Goal: Task Accomplishment & Management: Complete application form

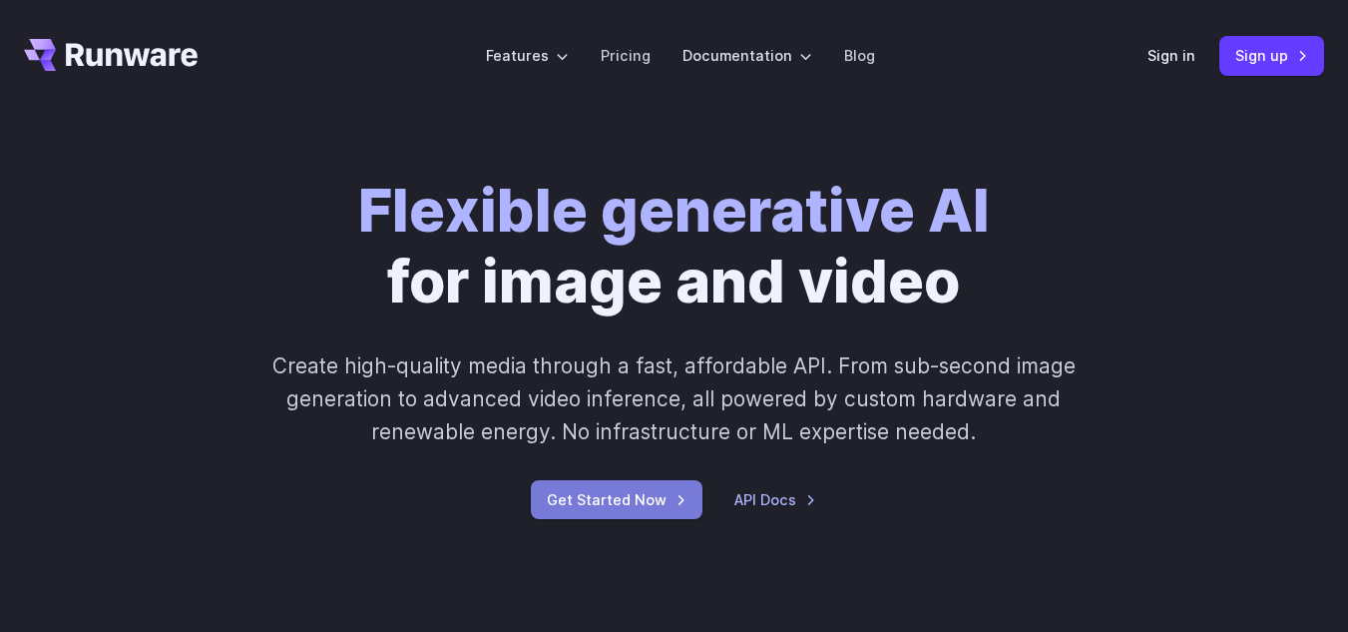
click at [636, 514] on link "Get Started Now" at bounding box center [617, 499] width 172 height 39
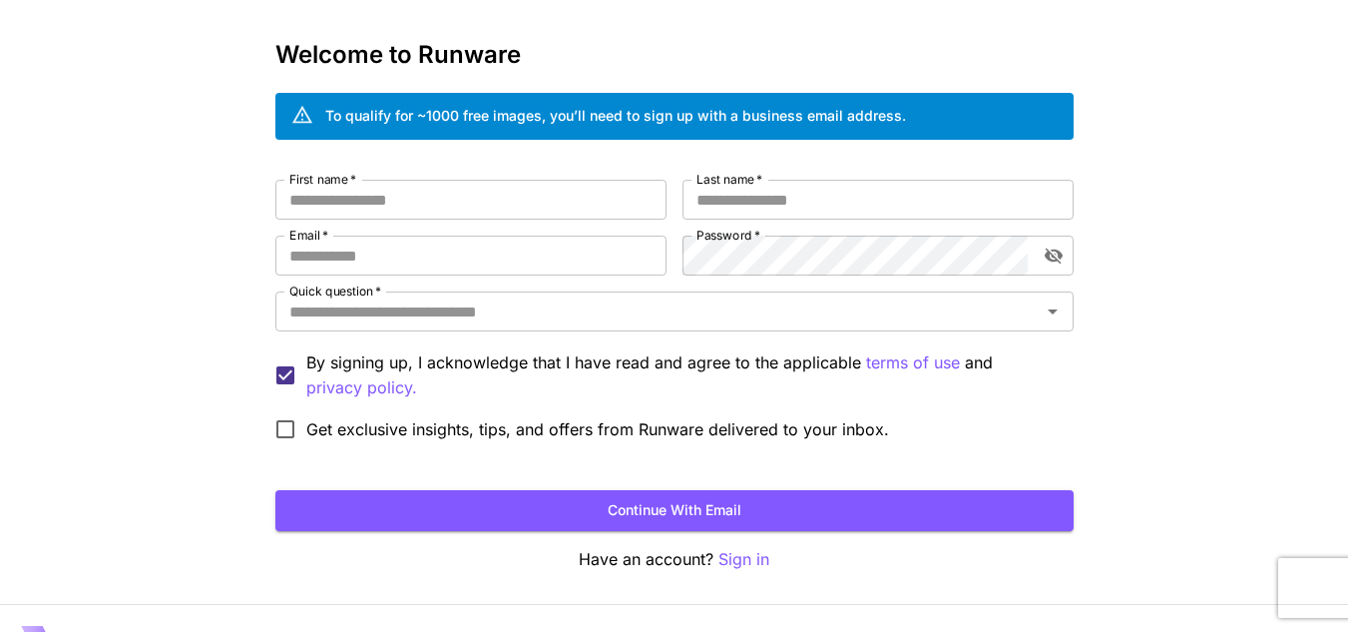
scroll to position [120, 0]
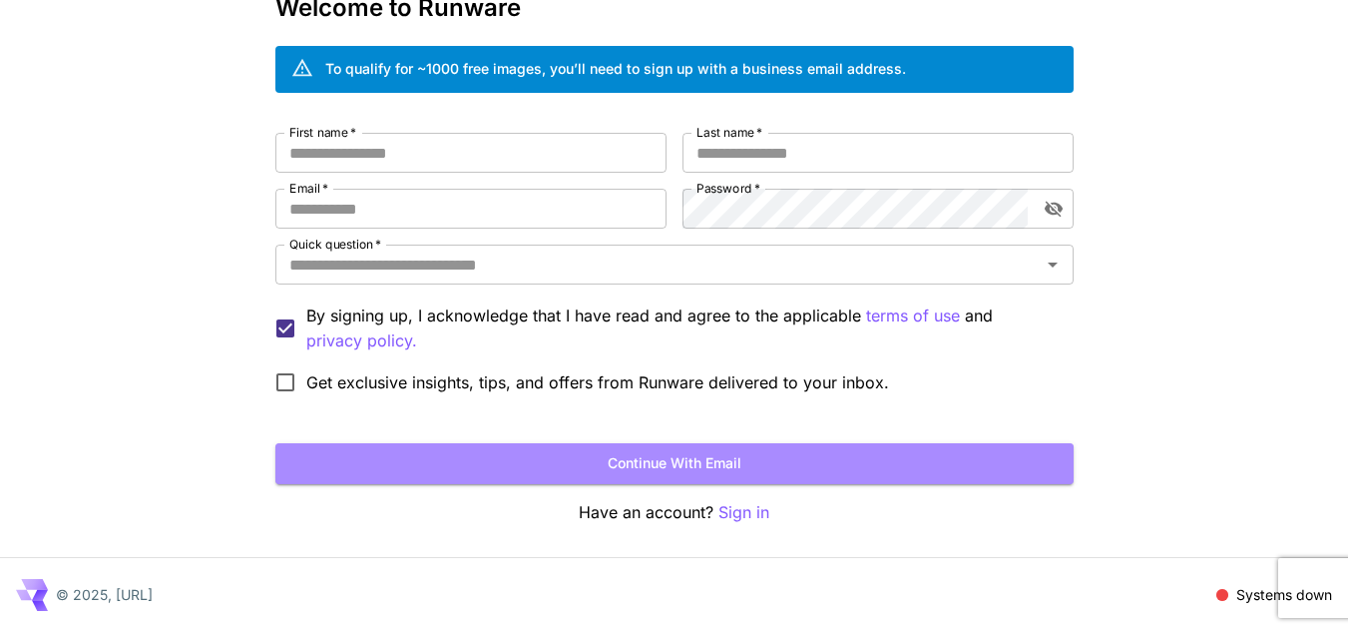
click at [588, 463] on button "Continue with email" at bounding box center [674, 463] width 798 height 41
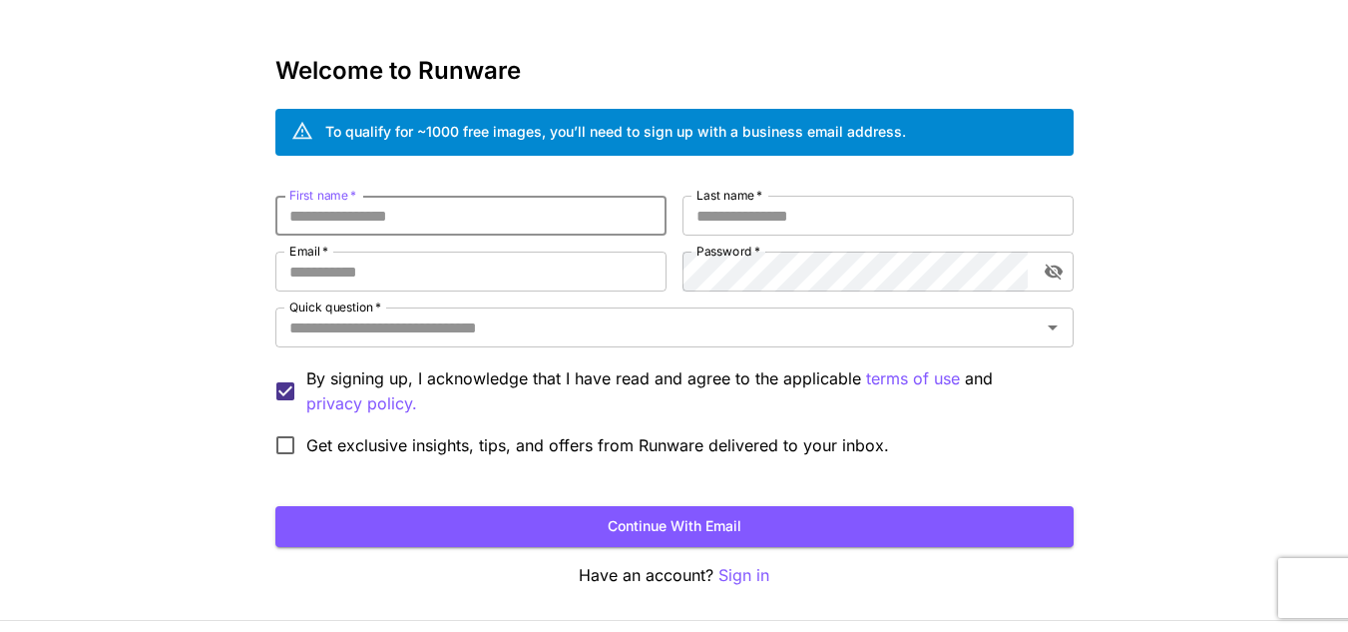
scroll to position [0, 0]
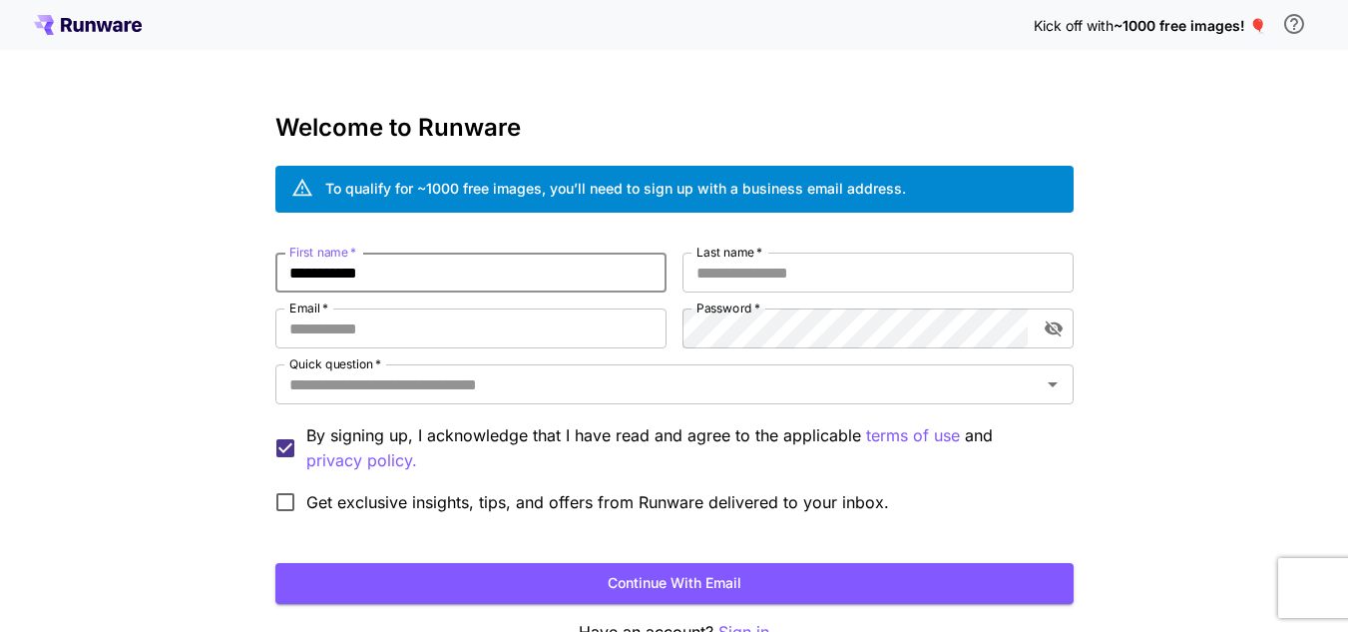
type input "**********"
type input "********"
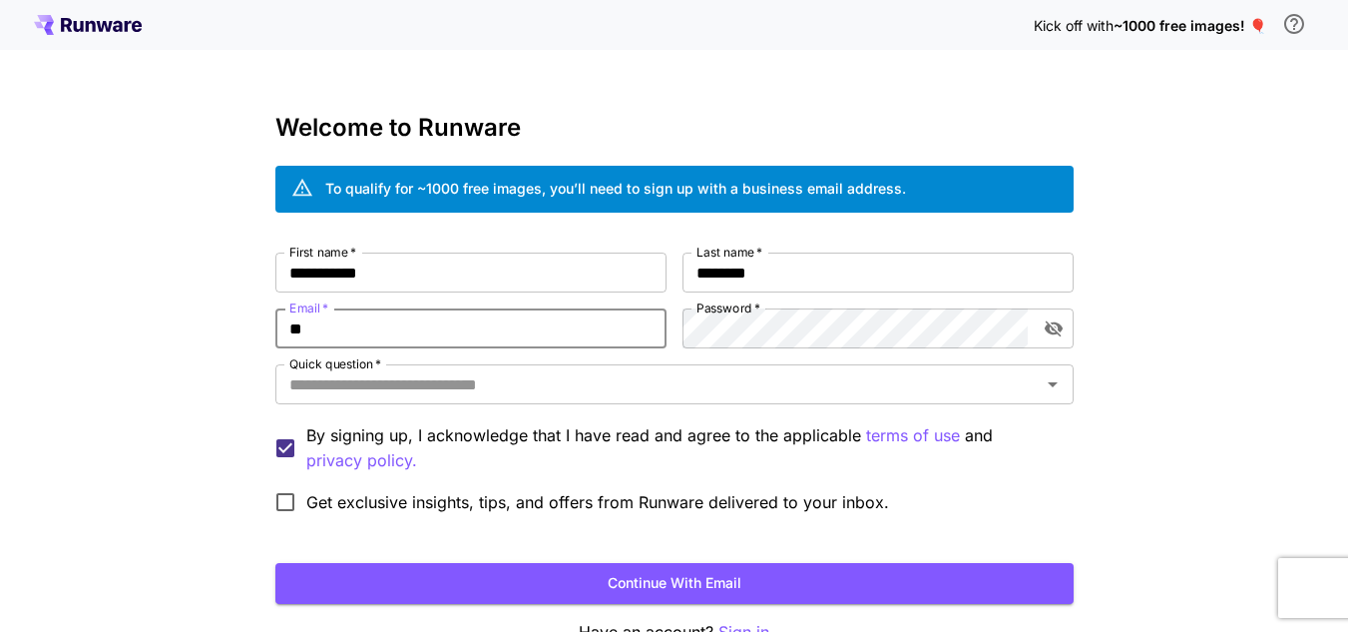
type input "*"
type input "**********"
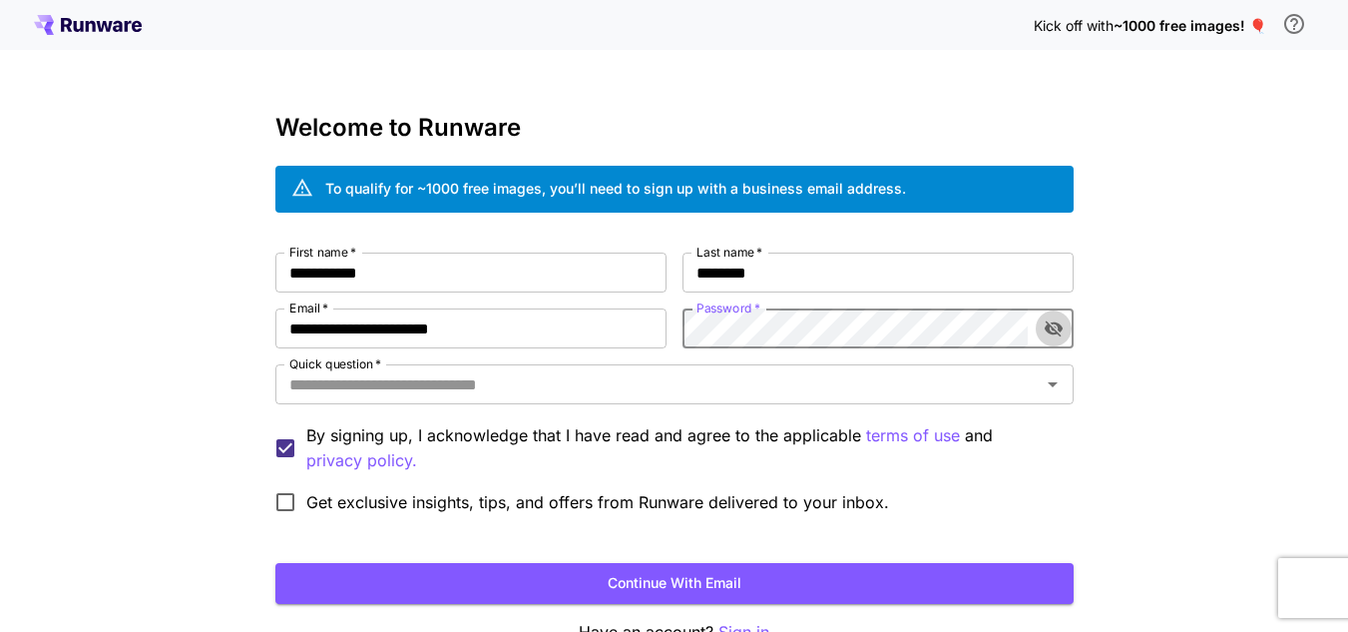
click at [1049, 324] on icon "toggle password visibility" at bounding box center [1053, 329] width 18 height 16
click at [991, 371] on input "Quick question   *" at bounding box center [658, 384] width 754 height 28
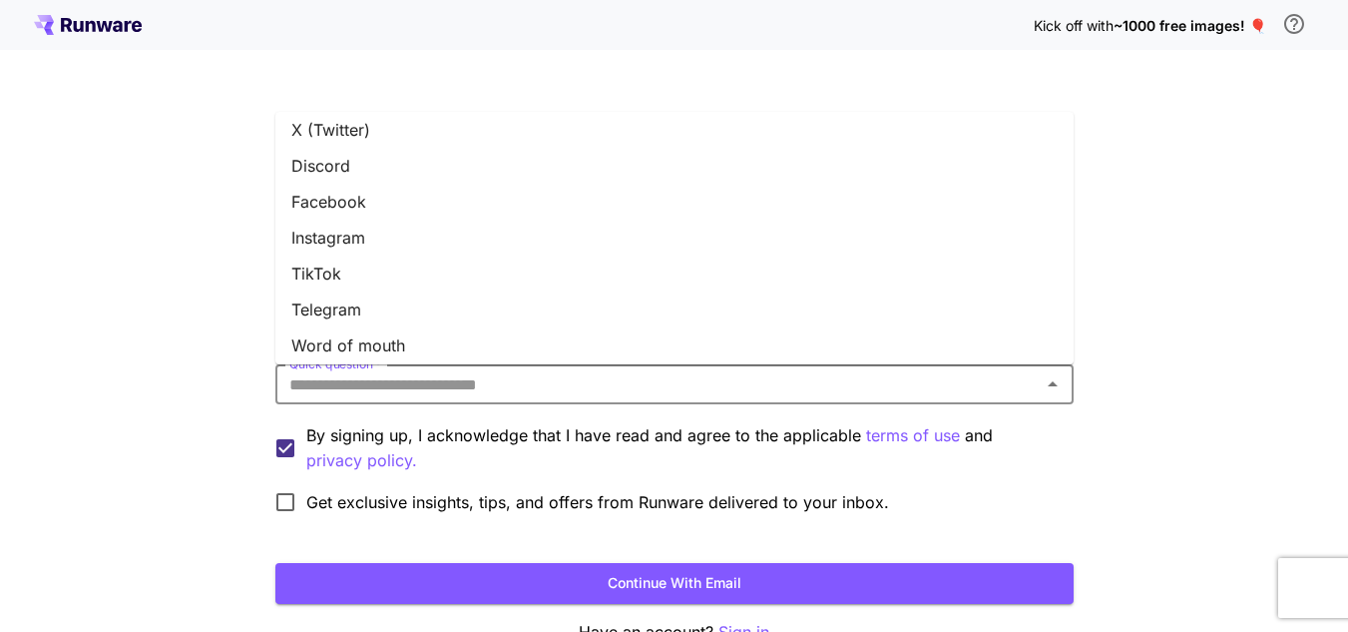
scroll to position [200, 0]
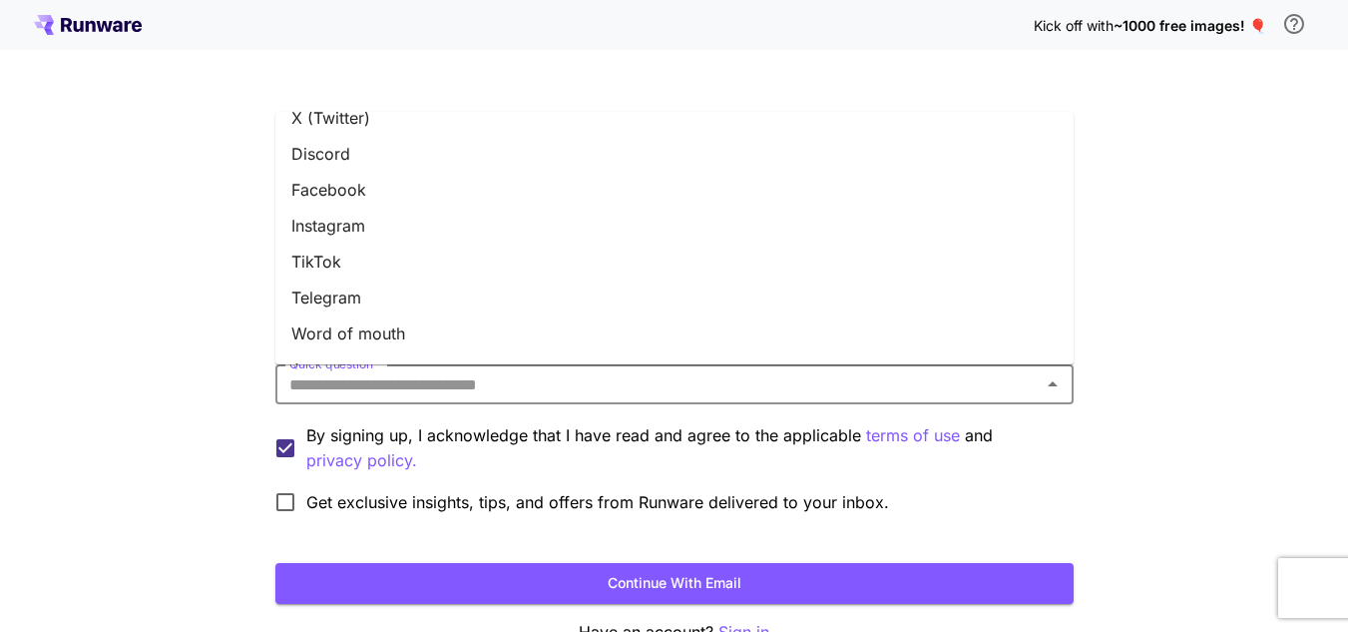
click at [794, 187] on li "Facebook" at bounding box center [674, 190] width 798 height 36
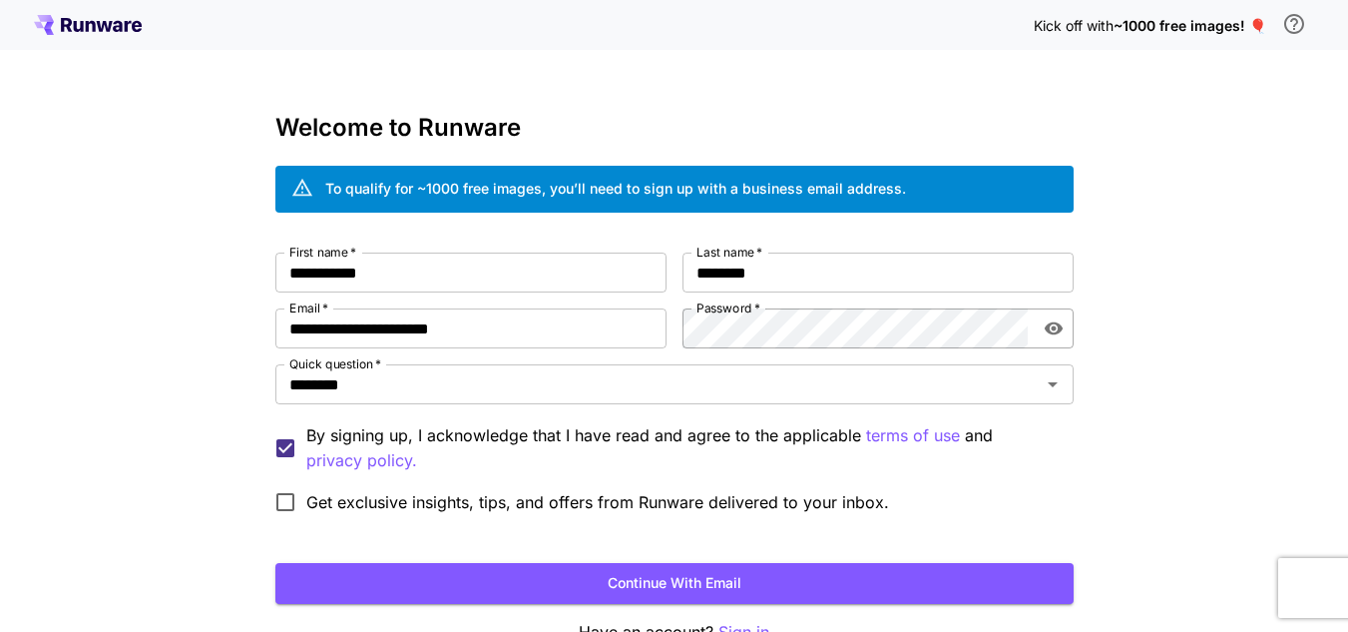
scroll to position [100, 0]
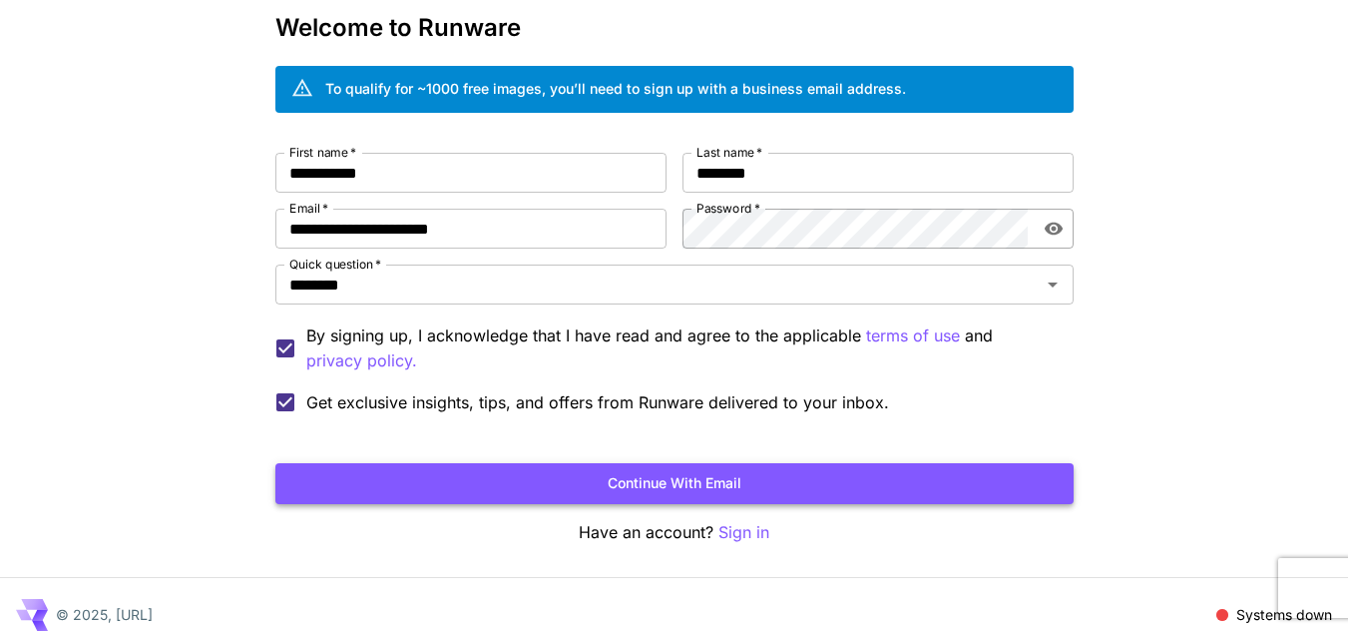
click at [544, 464] on button "Continue with email" at bounding box center [674, 483] width 798 height 41
click at [737, 479] on button "Continue with email" at bounding box center [674, 483] width 798 height 41
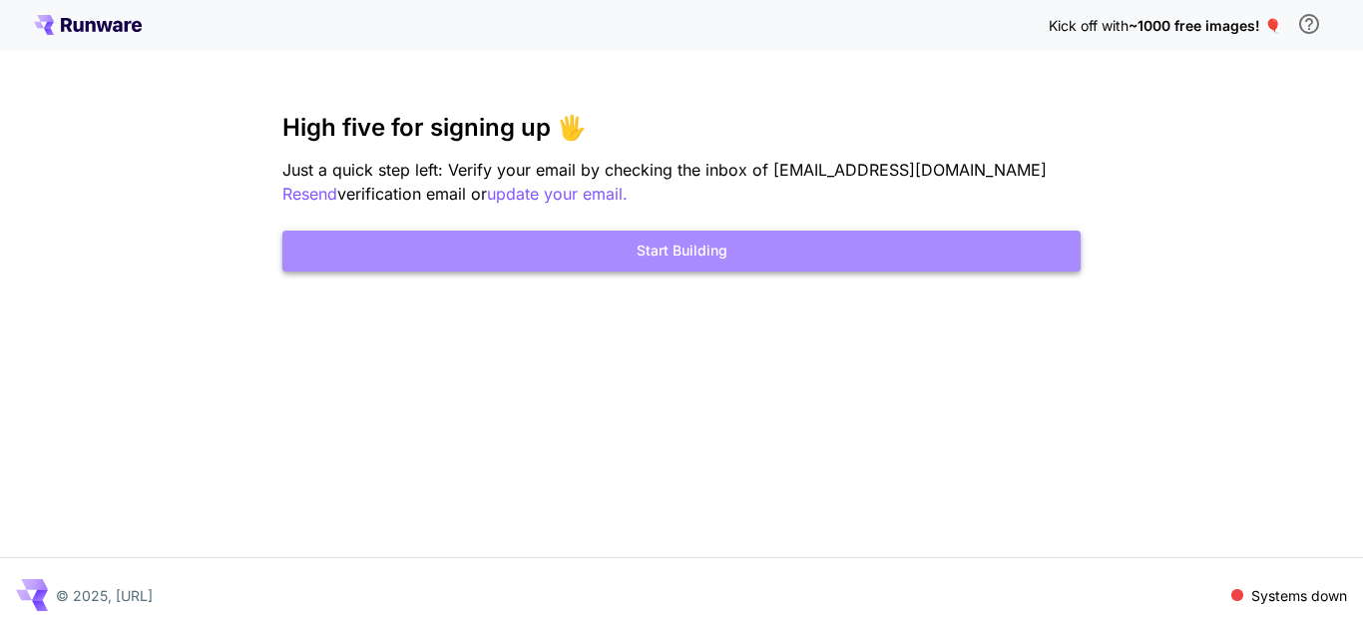
click at [738, 253] on button "Start Building" at bounding box center [681, 251] width 798 height 41
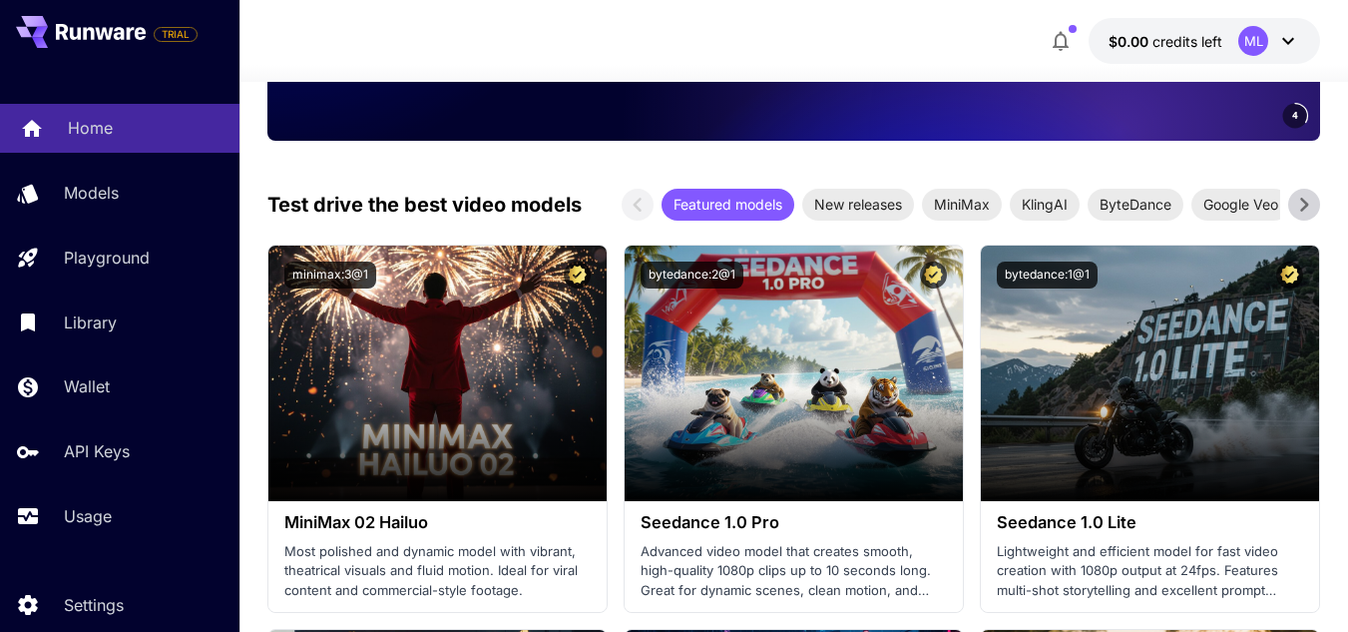
scroll to position [100, 0]
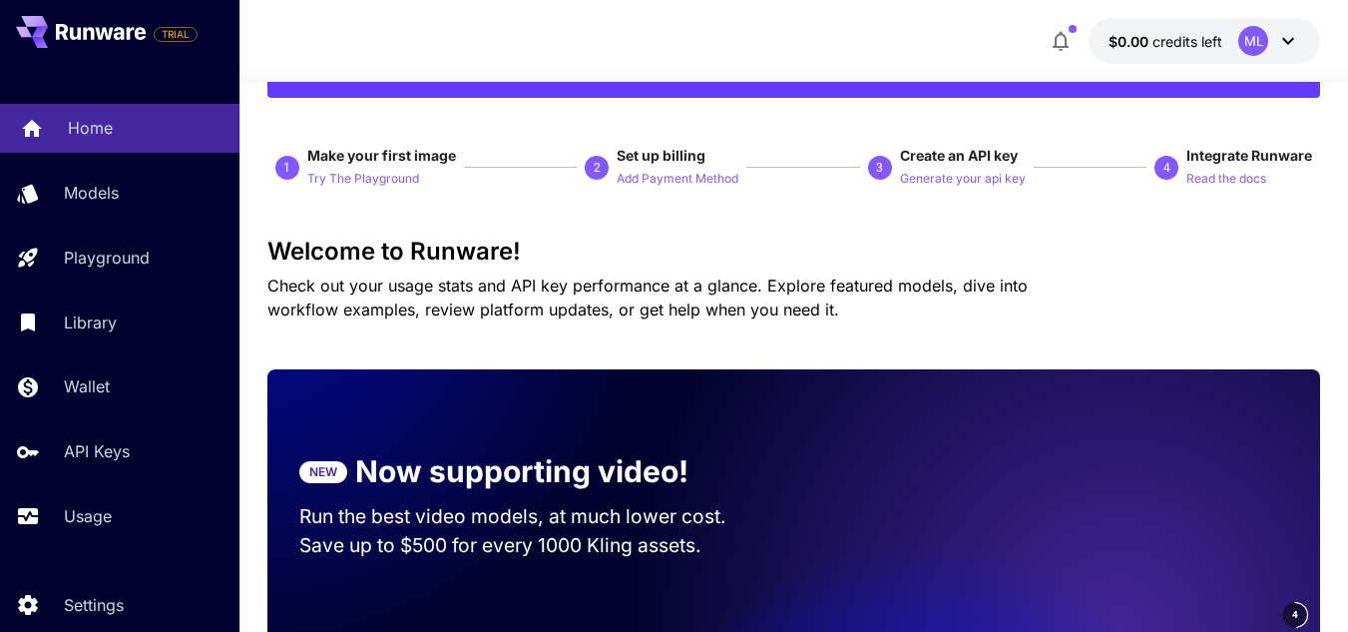
click at [57, 131] on link "Home" at bounding box center [120, 128] width 240 height 49
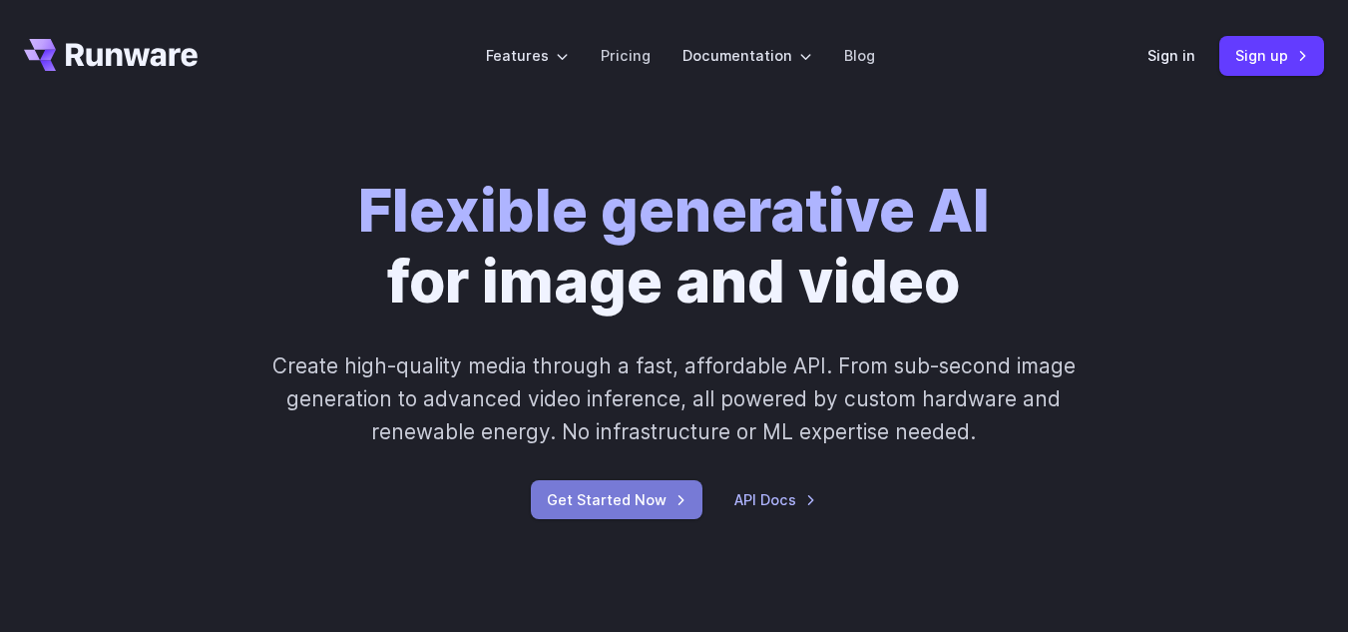
click at [607, 498] on link "Get Started Now" at bounding box center [617, 499] width 172 height 39
